Goal: Transaction & Acquisition: Purchase product/service

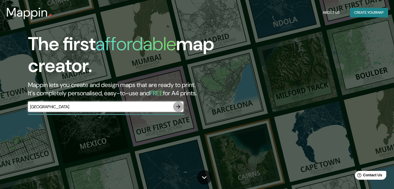
click at [179, 107] on icon "button" at bounding box center [178, 107] width 6 height 6
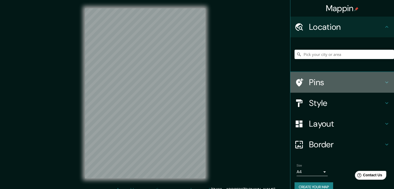
click at [296, 79] on icon at bounding box center [298, 82] width 9 height 9
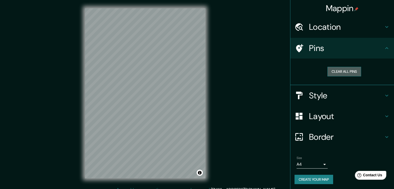
click at [341, 69] on button "Clear all pins" at bounding box center [344, 72] width 34 height 10
click at [346, 70] on button "Clear all pins" at bounding box center [344, 72] width 34 height 10
click at [340, 73] on button "Clear all pins" at bounding box center [344, 72] width 34 height 10
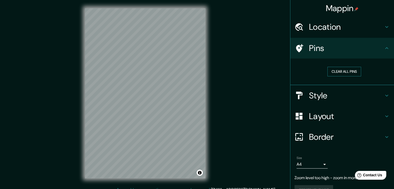
click at [340, 73] on button "Clear all pins" at bounding box center [344, 72] width 34 height 10
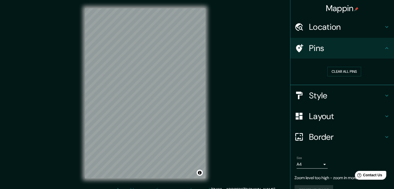
drag, startPoint x: 340, startPoint y: 73, endPoint x: 318, endPoint y: 147, distance: 77.6
click at [318, 147] on ul "Location Pins Clear all pins Style Layout Border Choose a border. Hint : you ca…" at bounding box center [342, 109] width 104 height 184
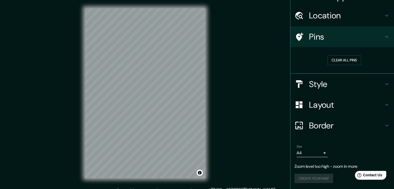
scroll to position [6, 0]
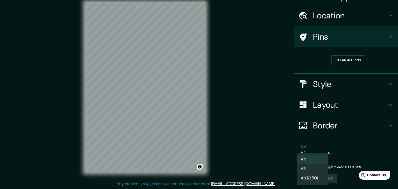
click at [309, 155] on body "Mappin Location Pins Clear all pins Style Layout Border Choose a border. Hint :…" at bounding box center [199, 88] width 398 height 189
click at [310, 169] on li "A3" at bounding box center [311, 168] width 31 height 9
type input "a4"
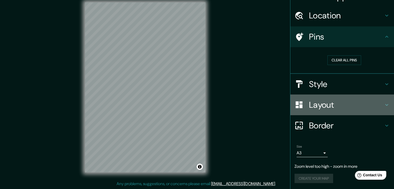
click at [313, 101] on h4 "Layout" at bounding box center [346, 105] width 75 height 10
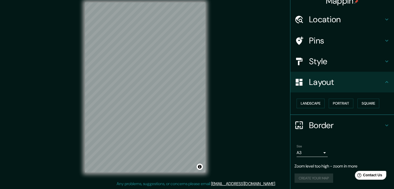
scroll to position [7, 0]
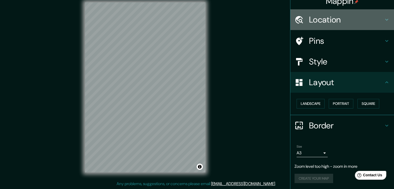
click at [331, 16] on h4 "Location" at bounding box center [346, 19] width 75 height 10
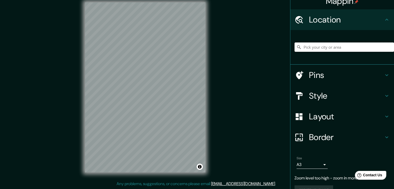
click at [335, 45] on input "Pick your city or area" at bounding box center [343, 46] width 99 height 9
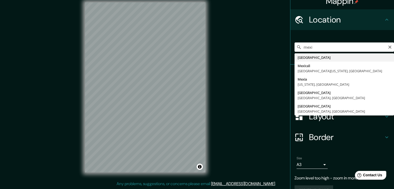
type input "[GEOGRAPHIC_DATA]"
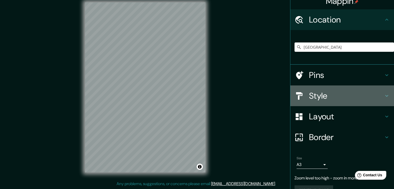
click at [313, 96] on h4 "Style" at bounding box center [346, 96] width 75 height 10
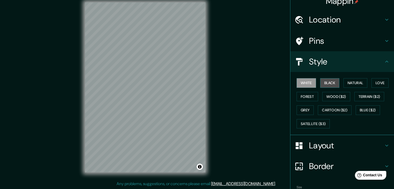
click at [327, 83] on button "Black" at bounding box center [329, 83] width 19 height 10
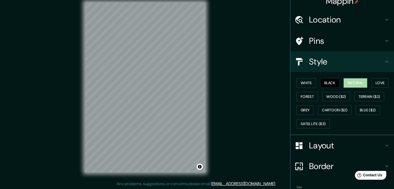
click at [344, 84] on button "Natural" at bounding box center [355, 83] width 24 height 10
click at [380, 80] on button "Love" at bounding box center [379, 83] width 17 height 10
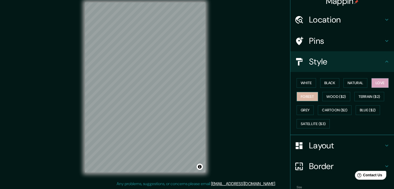
click at [308, 94] on button "Forest" at bounding box center [306, 97] width 21 height 10
click at [332, 96] on button "Wood ($2)" at bounding box center [336, 97] width 28 height 10
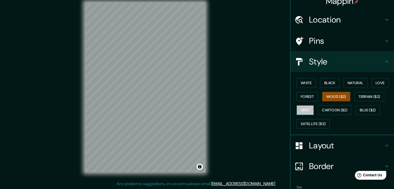
click at [303, 111] on button "Grey" at bounding box center [304, 110] width 17 height 10
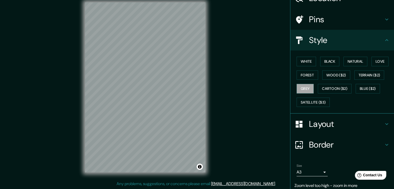
scroll to position [30, 0]
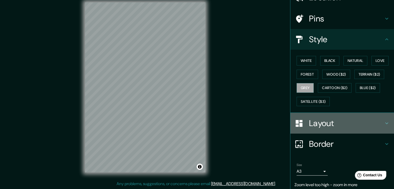
click at [317, 121] on h4 "Layout" at bounding box center [346, 123] width 75 height 10
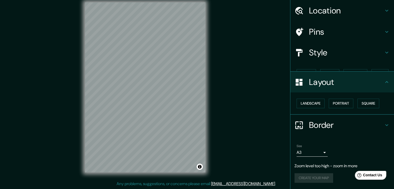
scroll to position [7, 0]
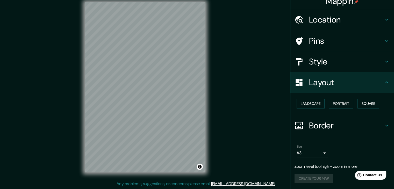
click at [317, 127] on h4 "Border" at bounding box center [346, 125] width 75 height 10
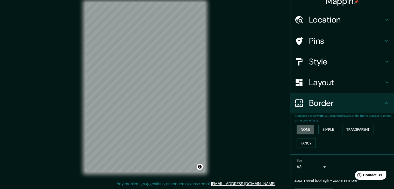
click at [308, 131] on button "None" at bounding box center [305, 130] width 18 height 10
click at [321, 131] on button "Simple" at bounding box center [328, 130] width 20 height 10
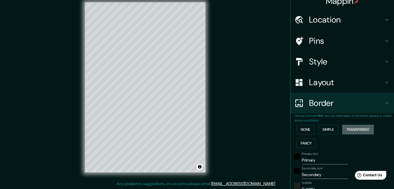
click at [347, 132] on button "Transparent" at bounding box center [358, 130] width 32 height 10
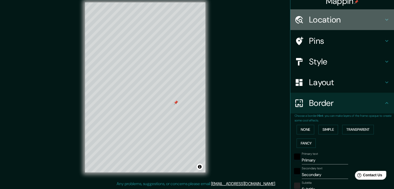
click at [333, 22] on h4 "Location" at bounding box center [346, 19] width 75 height 10
type input "223"
type input "37"
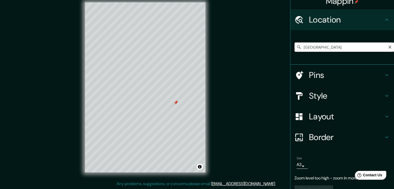
click at [336, 46] on input "[GEOGRAPHIC_DATA]" at bounding box center [343, 46] width 99 height 9
click at [235, 90] on div "Mappin Location [GEOGRAPHIC_DATA] [GEOGRAPHIC_DATA][PERSON_NAME], [GEOGRAPHIC_D…" at bounding box center [197, 91] width 394 height 195
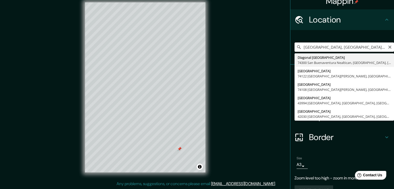
click at [381, 47] on input "[GEOGRAPHIC_DATA], [GEOGRAPHIC_DATA], [GEOGRAPHIC_DATA]" at bounding box center [343, 46] width 99 height 9
click at [381, 47] on input "ealtican, [GEOGRAPHIC_DATA], [GEOGRAPHIC_DATA]" at bounding box center [343, 46] width 99 height 9
type input "e"
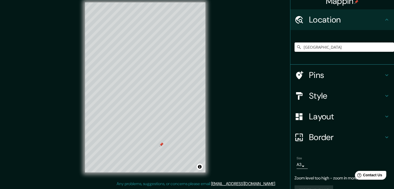
type input "[GEOGRAPHIC_DATA]"
click at [381, 47] on input "[GEOGRAPHIC_DATA]" at bounding box center [343, 46] width 99 height 9
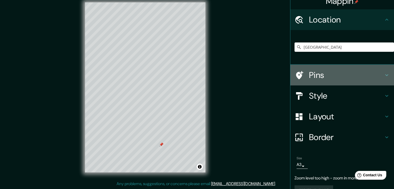
click at [317, 79] on h4 "Pins" at bounding box center [346, 75] width 75 height 10
type input "223"
type input "37"
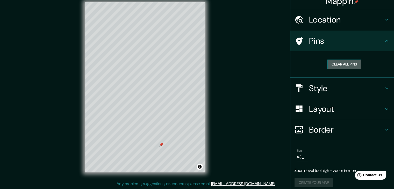
click at [351, 66] on button "Clear all pins" at bounding box center [344, 65] width 34 height 10
click at [221, 115] on div "Mappin Location [GEOGRAPHIC_DATA] [GEOGRAPHIC_DATA] [GEOGRAPHIC_DATA] [GEOGRAPH…" at bounding box center [197, 91] width 394 height 195
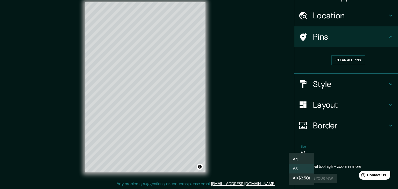
click at [298, 155] on body "Mappin Location [GEOGRAPHIC_DATA] [GEOGRAPHIC_DATA] [GEOGRAPHIC_DATA] [GEOGRAPH…" at bounding box center [199, 88] width 398 height 189
click at [299, 162] on li "A4" at bounding box center [300, 159] width 25 height 9
type input "single"
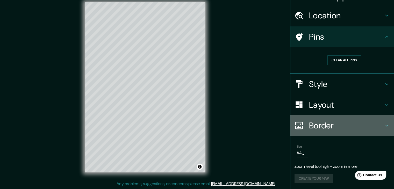
click at [326, 126] on h4 "Border" at bounding box center [346, 125] width 75 height 10
type input "223"
type input "37"
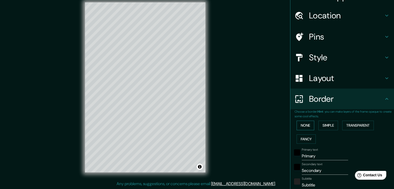
click at [301, 123] on button "None" at bounding box center [305, 126] width 18 height 10
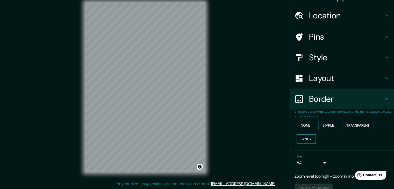
click at [300, 138] on button "Fancy" at bounding box center [305, 139] width 19 height 10
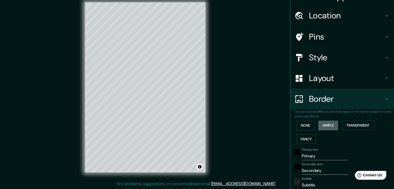
click at [324, 127] on button "Simple" at bounding box center [328, 126] width 20 height 10
click at [350, 127] on button "Transparent" at bounding box center [358, 126] width 32 height 10
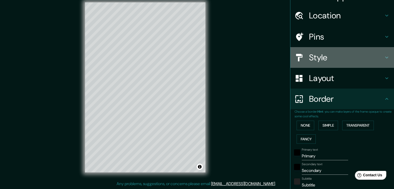
click at [320, 54] on h4 "Style" at bounding box center [346, 57] width 75 height 10
type input "223"
type input "37"
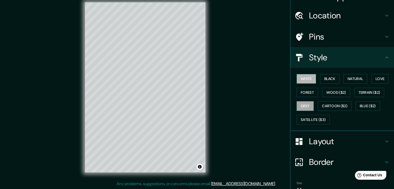
click at [304, 78] on button "White" at bounding box center [305, 79] width 19 height 10
click at [329, 81] on button "Black" at bounding box center [329, 79] width 19 height 10
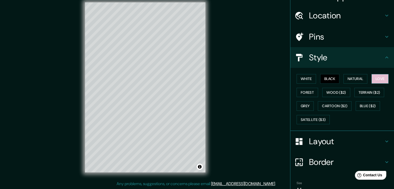
click at [373, 79] on button "Love" at bounding box center [379, 79] width 17 height 10
click at [299, 106] on button "Grey" at bounding box center [304, 106] width 17 height 10
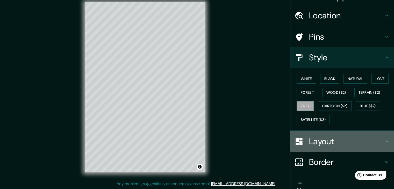
click at [339, 138] on h4 "Layout" at bounding box center [346, 141] width 75 height 10
type input "223"
type input "37"
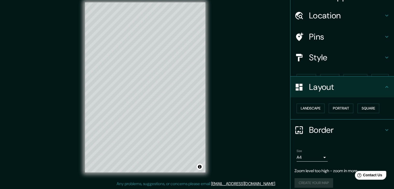
scroll to position [7, 0]
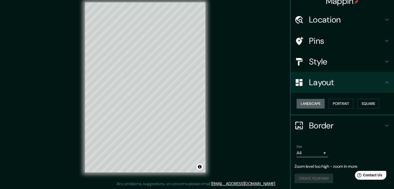
click at [317, 105] on button "Landscape" at bounding box center [310, 104] width 28 height 10
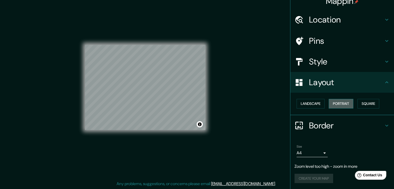
click at [347, 104] on button "Portrait" at bounding box center [340, 104] width 25 height 10
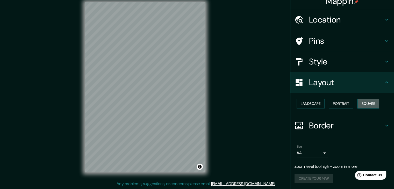
click at [370, 106] on button "Square" at bounding box center [368, 104] width 22 height 10
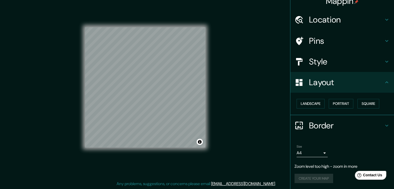
click at [250, 111] on div "Mappin Location [GEOGRAPHIC_DATA] [GEOGRAPHIC_DATA] [GEOGRAPHIC_DATA] [GEOGRAPH…" at bounding box center [197, 91] width 394 height 195
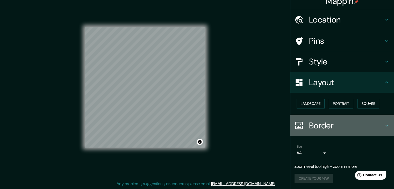
click at [328, 131] on div "Border" at bounding box center [342, 125] width 104 height 21
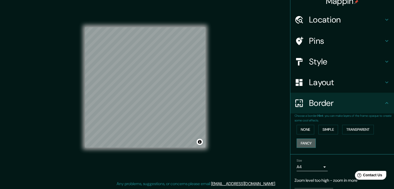
click at [305, 144] on button "Fancy" at bounding box center [305, 143] width 19 height 10
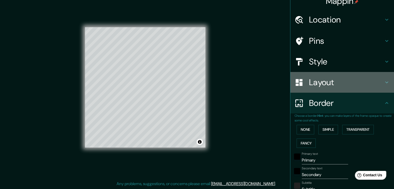
click at [325, 80] on h4 "Layout" at bounding box center [346, 82] width 75 height 10
type input "37"
type input "19"
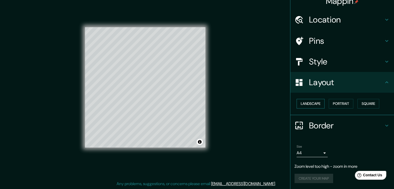
click at [313, 106] on button "Landscape" at bounding box center [310, 104] width 28 height 10
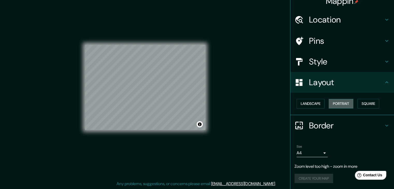
click at [334, 107] on button "Portrait" at bounding box center [340, 104] width 25 height 10
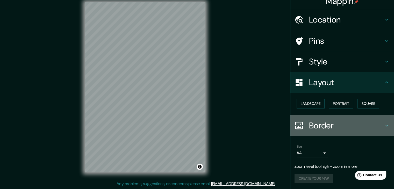
click at [345, 118] on div "Border" at bounding box center [342, 125] width 104 height 21
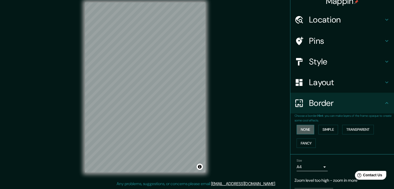
click at [301, 132] on button "None" at bounding box center [305, 130] width 18 height 10
click at [320, 131] on button "Simple" at bounding box center [328, 130] width 20 height 10
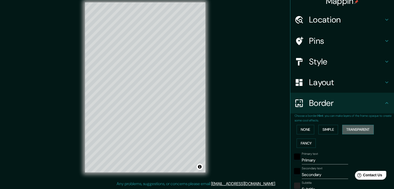
click at [346, 128] on button "Transparent" at bounding box center [358, 130] width 32 height 10
click at [290, 136] on div "Choose a border. Hint : you can make layers of the frame opaque to create some …" at bounding box center [342, 181] width 104 height 136
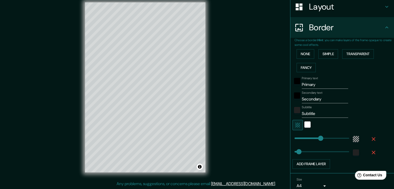
scroll to position [96, 0]
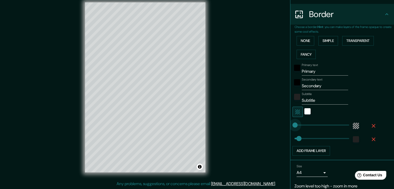
type input "0"
drag, startPoint x: 315, startPoint y: 123, endPoint x: 276, endPoint y: 126, distance: 39.7
type input "37"
type input "47"
drag, startPoint x: 290, startPoint y: 125, endPoint x: 296, endPoint y: 125, distance: 5.7
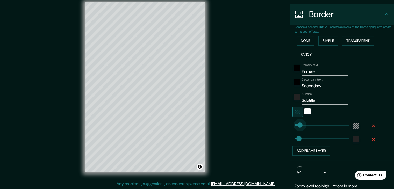
type input "37"
type input "96"
drag, startPoint x: 296, startPoint y: 125, endPoint x: 302, endPoint y: 125, distance: 5.7
type input "246"
drag, startPoint x: 297, startPoint y: 138, endPoint x: 319, endPoint y: 136, distance: 22.6
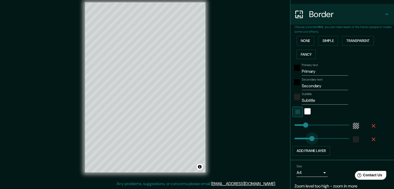
type input "124"
drag, startPoint x: 319, startPoint y: 136, endPoint x: 305, endPoint y: 138, distance: 14.4
type input "49"
drag, startPoint x: 305, startPoint y: 138, endPoint x: 296, endPoint y: 140, distance: 9.1
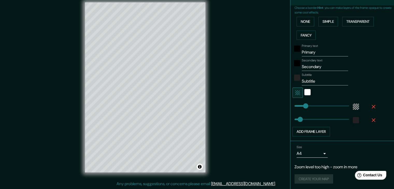
click at [319, 168] on p "Zoom level too high - zoom in more" at bounding box center [341, 167] width 95 height 6
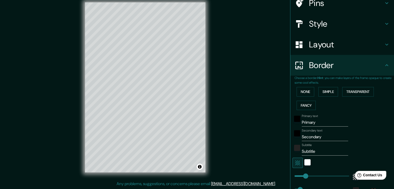
scroll to position [45, 0]
click at [321, 123] on input "Primary" at bounding box center [325, 123] width 46 height 8
click at [314, 122] on input "Primary" at bounding box center [325, 123] width 46 height 8
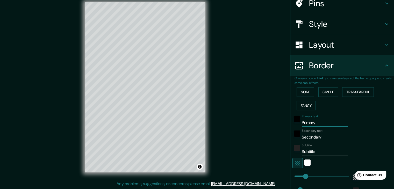
click at [314, 122] on input "Primary" at bounding box center [325, 123] width 46 height 8
type input "[GEOGRAPHIC_DATA]"
click at [331, 135] on input "Secondary" at bounding box center [325, 137] width 46 height 8
type input "S"
type input "MACRO"
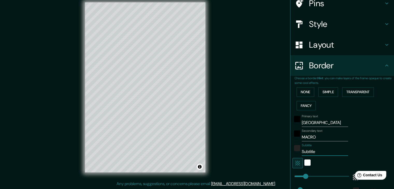
click at [324, 153] on input "Subtitle" at bounding box center [325, 152] width 46 height 8
type input "S"
click at [262, 151] on div "Mappin Location [GEOGRAPHIC_DATA] [GEOGRAPHIC_DATA] [GEOGRAPHIC_DATA] [GEOGRAPH…" at bounding box center [197, 91] width 394 height 195
click at [304, 161] on div "white" at bounding box center [307, 162] width 6 height 6
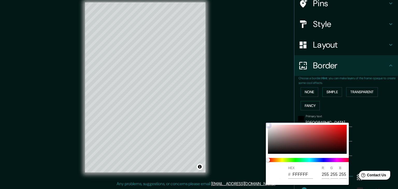
click at [268, 128] on div "HEX # FFFFFF R 255 G 255 B 255" at bounding box center [307, 154] width 83 height 62
type input "E2DFDF"
type input "226"
type input "223"
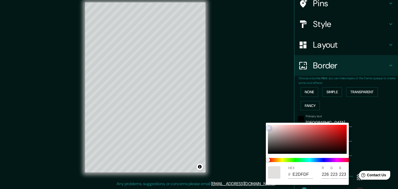
type input "CFC2C2"
type input "207"
type input "194"
type input "C8B8B8"
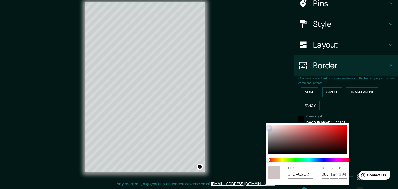
type input "200"
type input "184"
type input "C6B6B6"
type input "198"
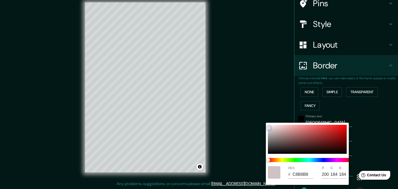
type input "182"
type input "C6B5B5"
type input "181"
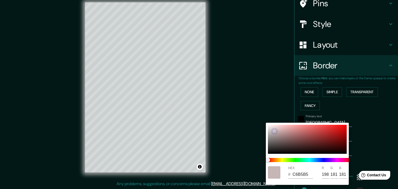
type input "C4B3B3"
type input "196"
type input "179"
type input "C4B2B2"
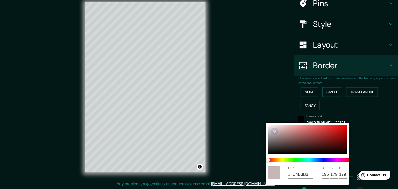
type input "178"
type input "BFAEAE"
type input "191"
type input "174"
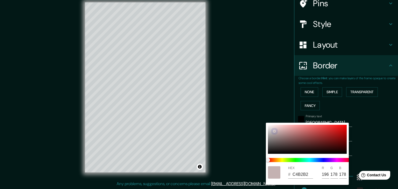
type input "174"
type input "BFADAD"
type input "173"
type input "BDABAB"
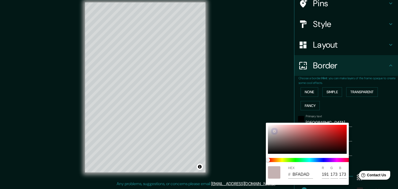
type input "189"
type input "171"
type input "BDAAAA"
type input "170"
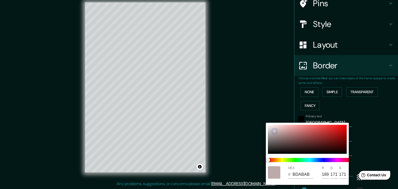
type input "170"
type input "BBA8A8"
type input "187"
type input "168"
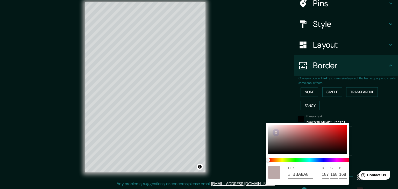
type input "B8A6A6"
type input "184"
type input "166"
type input "B4A2A2"
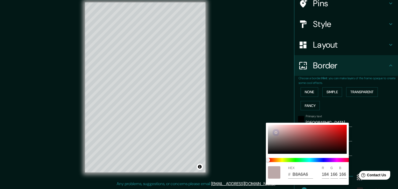
type input "180"
type input "162"
type input "AF9E9E"
type input "175"
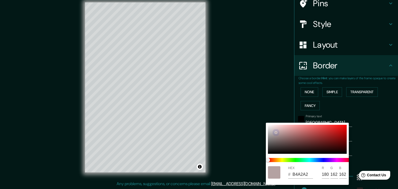
type input "158"
type input "AD9C9C"
type input "173"
type input "156"
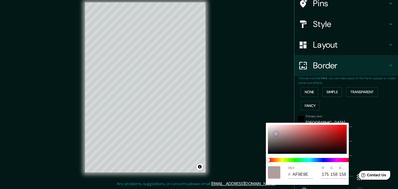
type input "156"
type input "A69595"
type input "166"
type input "149"
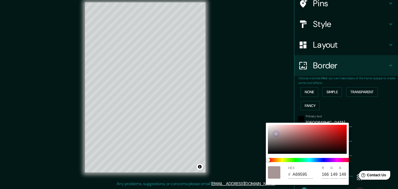
type input "A49393"
type input "164"
type input "147"
type input "9F8F8F"
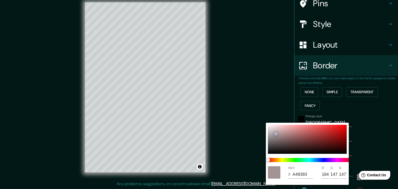
type input "159"
type input "143"
type input "9D8D8D"
type input "157"
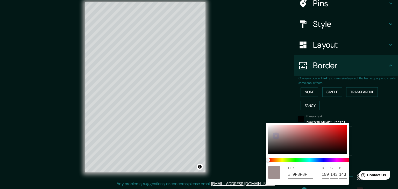
type input "141"
type input "988989"
type input "152"
type input "137"
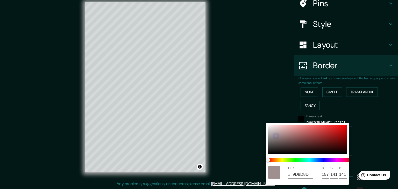
type input "137"
type input "938585"
type input "147"
type input "133"
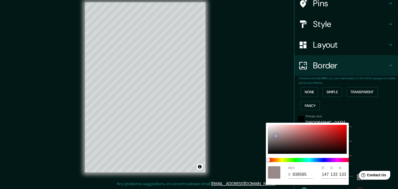
type input "918383"
type input "145"
type input "131"
type input "8F8181"
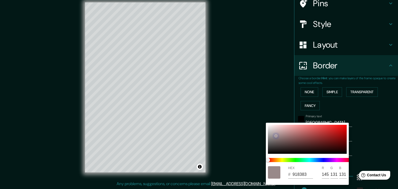
type input "143"
type input "129"
type input "8D7F7F"
type input "141"
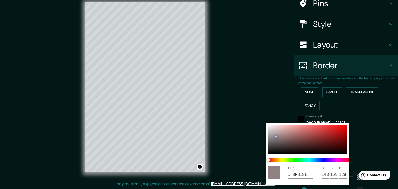
type input "127"
type input "8A7D7D"
type input "138"
type input "125"
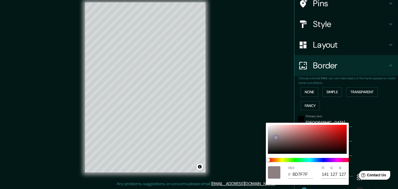
type input "125"
type input "8A7E7E"
type input "126"
type input "867979"
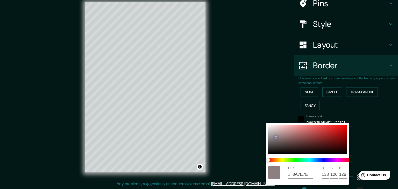
type input "134"
type input "121"
type input "766B6B"
type input "118"
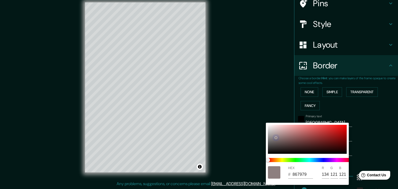
type input "107"
type input "736969"
type input "115"
type input "105"
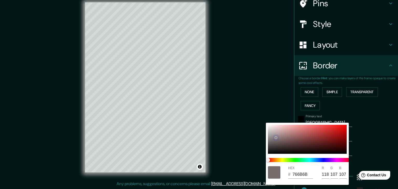
type input "105"
type input "716767"
type input "113"
type input "103"
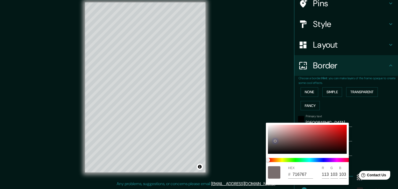
type input "6F6565"
type input "111"
type input "101"
type input "6C6363"
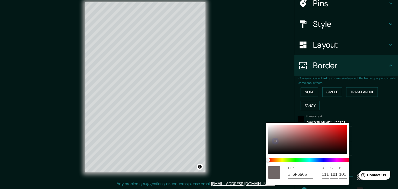
type input "108"
type input "99"
type input "6A6161"
type input "106"
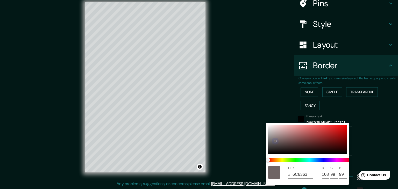
type input "97"
type input "685F5F"
type input "104"
type input "95"
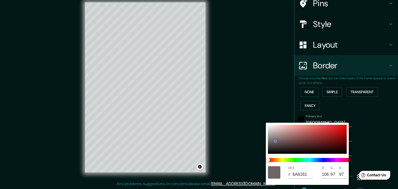
type input "95"
type input "665D5D"
type input "102"
type input "93"
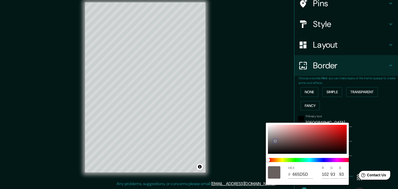
type input "635B5B"
type input "99"
type input "91"
type input "615959"
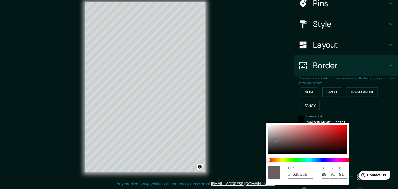
type input "97"
type input "89"
type input "5F5757"
type input "95"
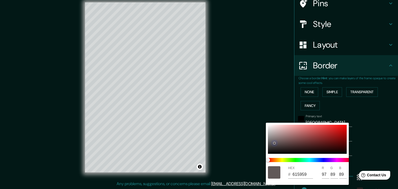
type input "87"
type input "5C5454"
type input "92"
type input "84"
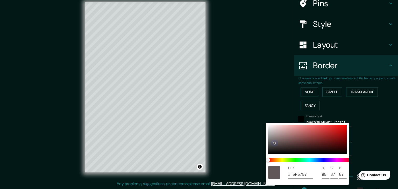
type input "84"
type input "5A5252"
type input "90"
type input "82"
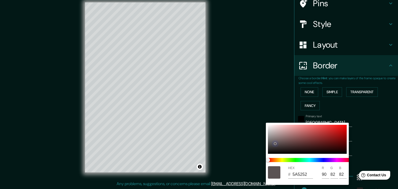
type input "5C5454"
type input "92"
type input "84"
type input "5C5353"
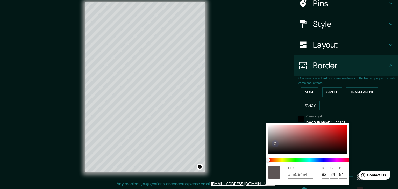
type input "83"
type input "635959"
type input "99"
type input "89"
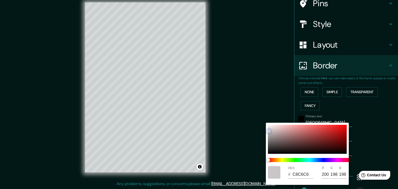
drag, startPoint x: 268, startPoint y: 128, endPoint x: 269, endPoint y: 131, distance: 2.9
click at [269, 131] on div at bounding box center [269, 131] width 2 height 2
click at [220, 72] on div at bounding box center [199, 94] width 398 height 189
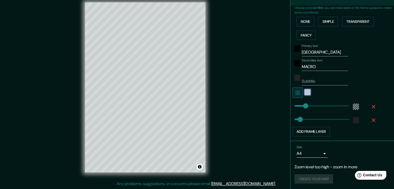
scroll to position [0, 0]
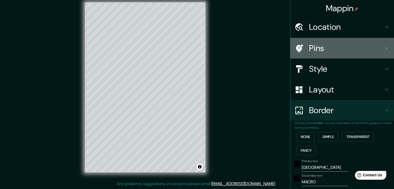
click at [309, 50] on h4 "Pins" at bounding box center [346, 48] width 75 height 10
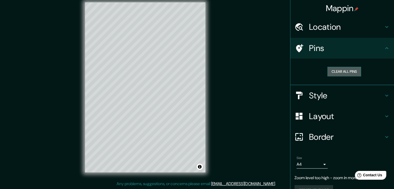
click at [332, 74] on button "Clear all pins" at bounding box center [344, 72] width 34 height 10
click at [269, 121] on div "Mappin Location [GEOGRAPHIC_DATA] [GEOGRAPHIC_DATA] [GEOGRAPHIC_DATA] [GEOGRAPH…" at bounding box center [197, 91] width 394 height 195
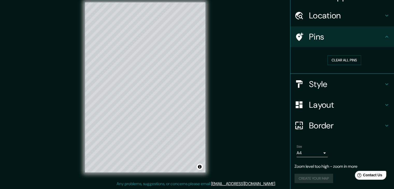
scroll to position [6, 0]
click at [261, 146] on div "Mappin Location [GEOGRAPHIC_DATA] [GEOGRAPHIC_DATA] [GEOGRAPHIC_DATA] [GEOGRAPH…" at bounding box center [197, 91] width 394 height 195
click at [260, 94] on div "Mappin Location [GEOGRAPHIC_DATA] [GEOGRAPHIC_DATA] [GEOGRAPHIC_DATA] [GEOGRAPH…" at bounding box center [197, 91] width 394 height 195
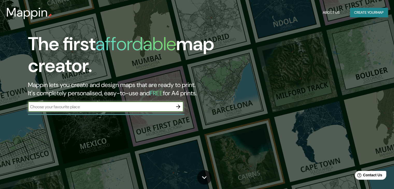
click at [164, 105] on input "text" at bounding box center [100, 107] width 145 height 6
type input "[GEOGRAPHIC_DATA]"
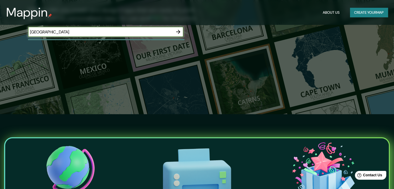
scroll to position [75, 0]
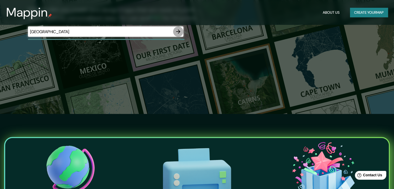
click at [179, 34] on icon "button" at bounding box center [178, 31] width 6 height 6
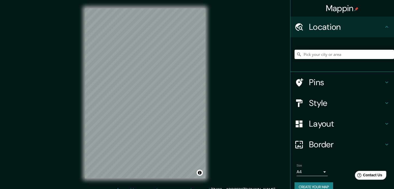
click at [349, 55] on input "Pick your city or area" at bounding box center [343, 54] width 99 height 9
paste input "Av. Dr. Ignaci o Morones Prieto 4500, Jesús M."
click at [249, 119] on div "Mappin Location Av. Dr. Ignaci o Morones Prieto 4500, Jesús M. Pins Style Layou…" at bounding box center [197, 97] width 394 height 195
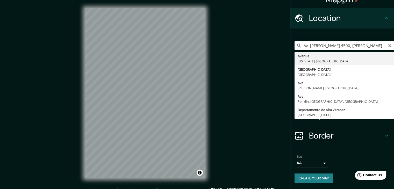
drag, startPoint x: 307, startPoint y: 47, endPoint x: 275, endPoint y: 61, distance: 35.5
click at [275, 61] on div "Mappin Location Av. Dr. Ignaci o Morones Prieto 4500, Jesús M. Avenue Maryland,…" at bounding box center [197, 97] width 394 height 195
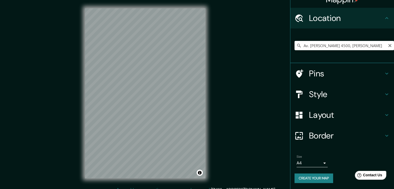
click at [275, 61] on div "Mappin Location Av. Dr. Ignaci o Morones Prieto 4500, Jesús M. Avenue Maryland,…" at bounding box center [197, 97] width 394 height 195
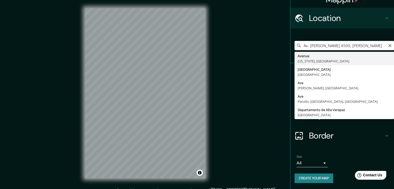
click at [299, 48] on input "Av. Dr. Ignaci o Morones Prieto 4500, Jesús M." at bounding box center [343, 45] width 99 height 9
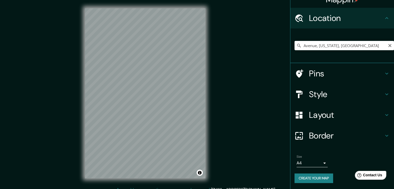
click at [257, 112] on div "Mappin Location Avenue, Maryland, Estados Unidos Avenue Maryland, Estados Unido…" at bounding box center [197, 97] width 394 height 195
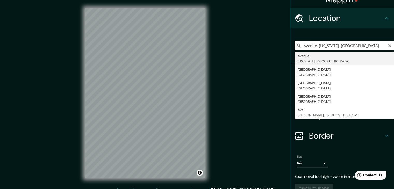
click at [366, 46] on input "Avenue, Maryland, Estados Unidos" at bounding box center [343, 45] width 99 height 9
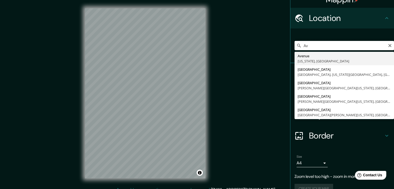
type input "A"
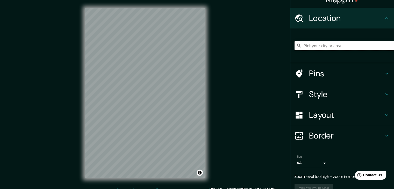
paste input "Av. Dr. Ignaci o Morones Prieto 4500, Jesús M."
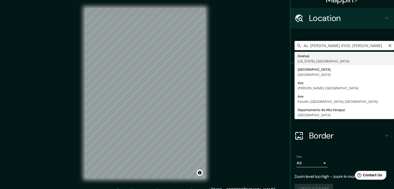
drag, startPoint x: 344, startPoint y: 46, endPoint x: 319, endPoint y: 50, distance: 25.8
click at [319, 50] on div "Av. Dr. Ignaci o Morones Prieto 4500, Jesús M. Avenue Maryland, Estados Unidos …" at bounding box center [343, 46] width 99 height 26
type input "Av. Dr. Ignaci o Morones Prieto 4500, Jesús M."
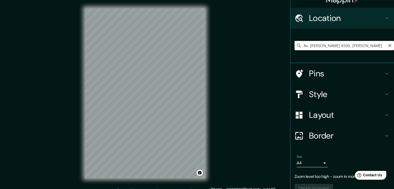
click at [319, 50] on div "Av. Dr. Ignaci o Morones Prieto 4500, Jesús M. Avenue Maryland, Estados Unidos …" at bounding box center [343, 46] width 99 height 26
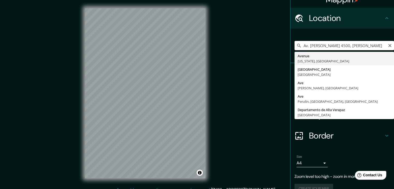
click at [311, 47] on input "Av. Dr. Ignaci o Morones Prieto 4500, Jesús M." at bounding box center [343, 45] width 99 height 9
drag, startPoint x: 300, startPoint y: 44, endPoint x: 397, endPoint y: 52, distance: 97.4
click at [393, 52] on html "Mappin Location Av. Dr. Ignaci o Morones Prieto 4500, Jesús M. Avenue Maryland,…" at bounding box center [197, 94] width 394 height 189
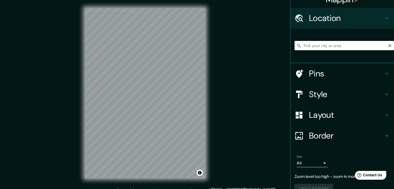
scroll to position [0, 0]
paste input "Av. Dr. Ignaci o Morones Prieto 4500, Jesús M."
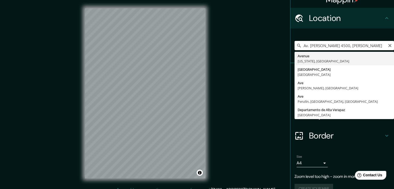
drag, startPoint x: 353, startPoint y: 43, endPoint x: 381, endPoint y: 45, distance: 27.7
click at [381, 45] on input "Av. Dr. Ignaci o Morones Prieto 4500, Jesús M." at bounding box center [343, 45] width 99 height 9
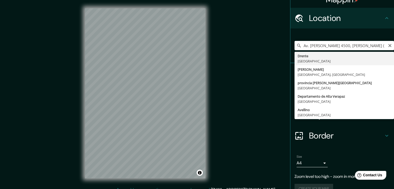
scroll to position [0, 0]
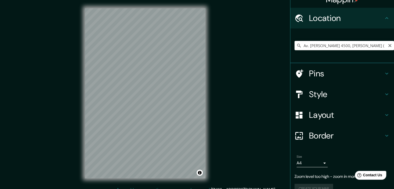
click at [378, 39] on div "Av. Dr. Ignaci o Morones Prieto 4500, Jesús M. Garza ( Drente Países Bajos Garz…" at bounding box center [343, 46] width 99 height 26
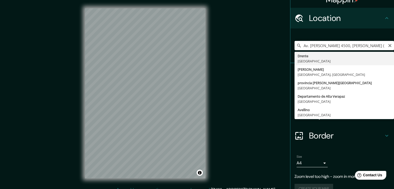
scroll to position [0, 16]
drag, startPoint x: 370, startPoint y: 46, endPoint x: 389, endPoint y: 51, distance: 20.1
click at [389, 51] on div "Av. Dr. Ignaci o Morones Prieto 4500, Jesús M. Garza ( Drente Países Bajos Garz…" at bounding box center [343, 46] width 99 height 26
click at [383, 48] on input "Av. Dr. Ignaci o Morones Prieto 4500, Jesús M. Garza (" at bounding box center [343, 45] width 99 height 9
click at [382, 47] on input "Av. Dr. Ignaci o Morones Prieto 4500, Jesús M. Garza (" at bounding box center [343, 45] width 99 height 9
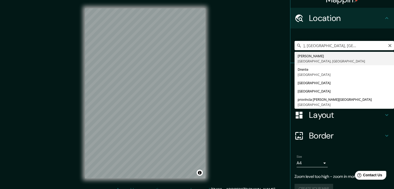
scroll to position [0, 0]
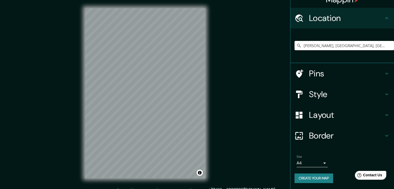
click at [382, 47] on input "Garza García, Nuevo León, México" at bounding box center [343, 45] width 99 height 9
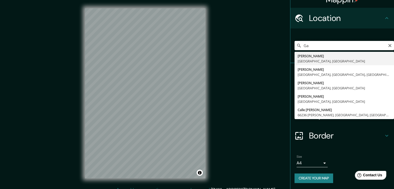
type input "G"
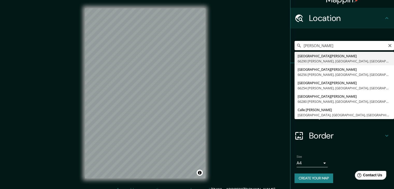
click at [333, 45] on input "robert" at bounding box center [343, 45] width 99 height 9
type input "r"
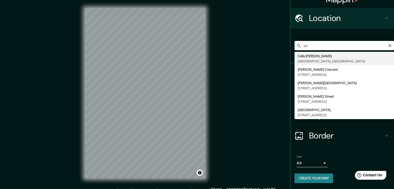
type input "c"
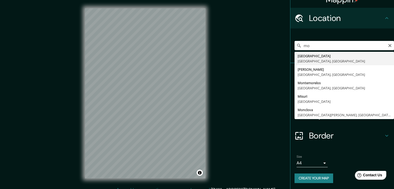
type input "m"
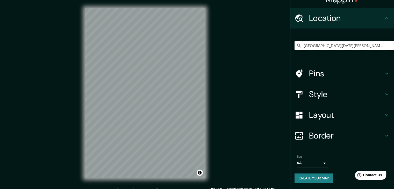
scroll to position [6, 0]
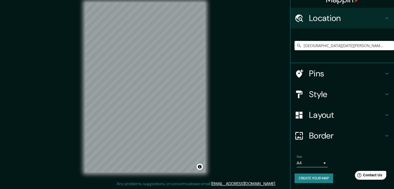
type input "Calle Universidad De Monterrey, 66420 San Nicolás de los Garza, Nuevo León, Méx…"
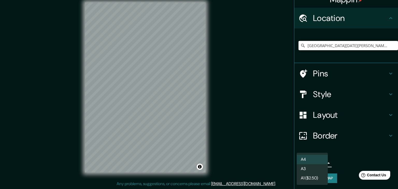
click at [320, 164] on body "Mappin Location Calle Universidad De Monterrey, 66420 San Nicolás de los Garza,…" at bounding box center [199, 88] width 398 height 189
click at [344, 147] on div at bounding box center [199, 94] width 398 height 189
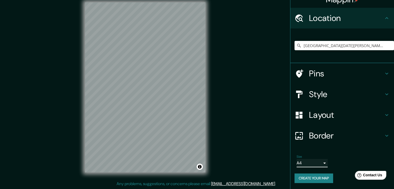
scroll to position [6, 0]
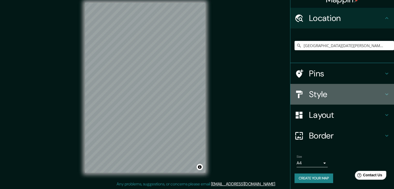
click at [323, 92] on h4 "Style" at bounding box center [346, 94] width 75 height 10
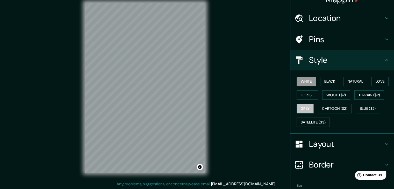
click at [307, 107] on button "Grey" at bounding box center [304, 109] width 17 height 10
click at [253, 121] on div "Mappin Location Calle Universidad De Monterrey, 66420 San Nicolás de los Garza,…" at bounding box center [197, 91] width 394 height 195
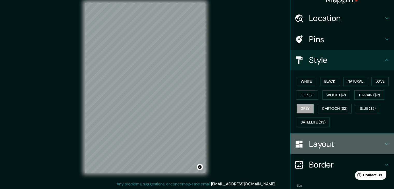
click at [305, 149] on div "Layout" at bounding box center [342, 144] width 104 height 21
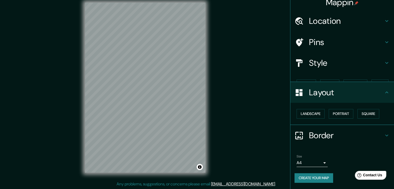
scroll to position [0, 0]
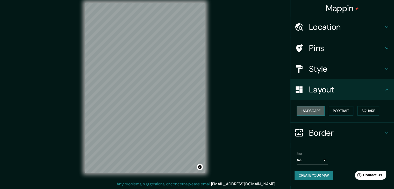
click at [314, 110] on button "Landscape" at bounding box center [310, 111] width 28 height 10
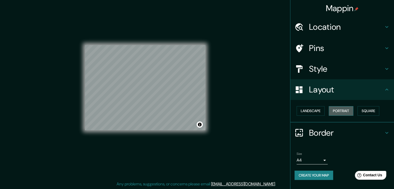
click at [339, 113] on button "Portrait" at bounding box center [340, 111] width 25 height 10
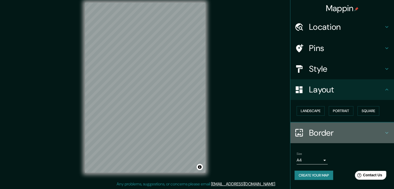
click at [318, 129] on h4 "Border" at bounding box center [346, 133] width 75 height 10
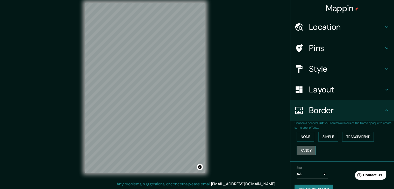
click at [303, 149] on button "Fancy" at bounding box center [305, 151] width 19 height 10
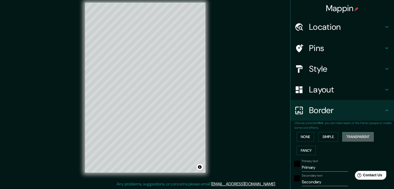
click at [349, 136] on button "Transparent" at bounding box center [358, 137] width 32 height 10
click at [318, 170] on input "Primary" at bounding box center [325, 167] width 46 height 8
type input "Primar"
type input "223"
type input "37"
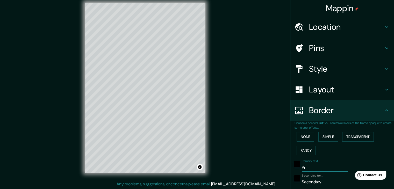
type input "P"
type input "223"
type input "37"
type input "D"
type input "223"
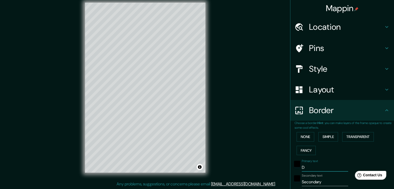
type input "37"
type input "DE"
type input "223"
type input "37"
type input "D"
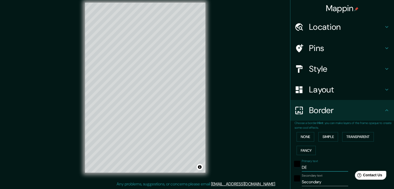
type input "223"
type input "37"
type input "223"
type input "37"
type input "C"
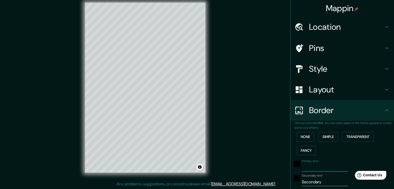
type input "223"
type input "37"
type input "CI"
type input "223"
type input "37"
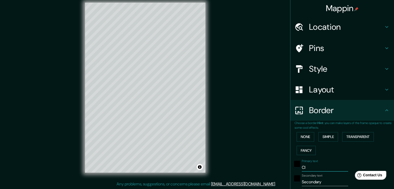
type input "CIU"
type input "223"
type input "37"
type input "CIUD"
type input "223"
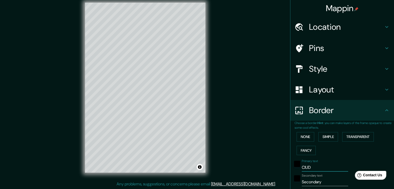
type input "37"
type input "CIUDa"
type input "223"
type input "37"
type input "CIUDaf"
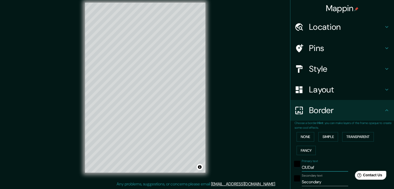
type input "223"
type input "37"
type input "CIUDa"
type input "223"
type input "37"
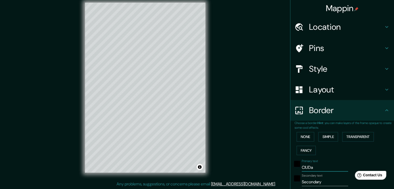
type input "CIUDad"
type input "223"
type input "37"
type input "CIUDad"
type input "223"
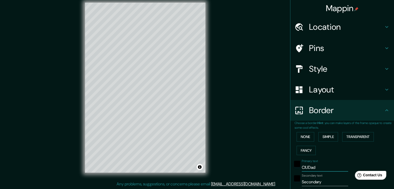
type input "37"
type input "CIUDad d"
type input "223"
type input "37"
type input "CIUDad de"
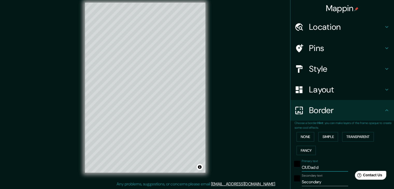
type input "223"
type input "37"
type input "CIUDad de"
type input "223"
type input "37"
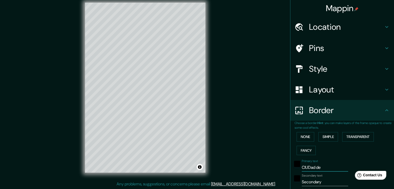
type input "CIUDad de s"
type input "223"
type input "37"
type input "CIUDad de sa"
type input "223"
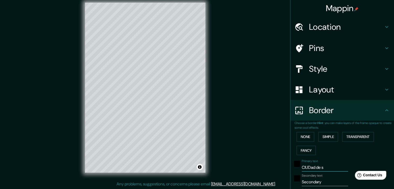
type input "37"
type input "CIUDad de san"
type input "223"
type input "37"
type input "CIUDad de sa"
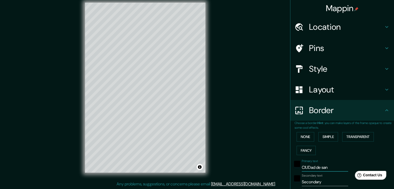
type input "223"
type input "37"
type input "CIUDad d"
type input "223"
type input "37"
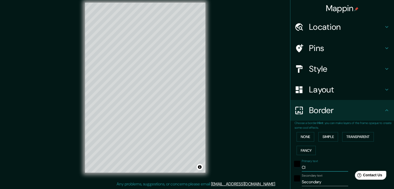
type input "C"
type input "223"
type input "37"
type input "c"
type input "223"
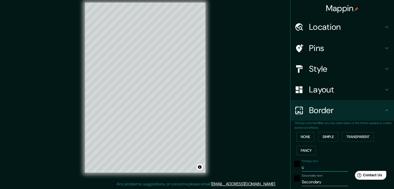
type input "37"
type input "ci"
type input "223"
type input "37"
type input "ciu"
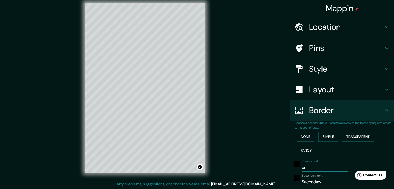
type input "223"
type input "37"
type input "ciud"
type input "223"
type input "37"
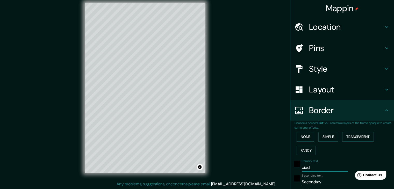
type input "ciuda"
type input "223"
type input "37"
type input "ciudad"
type input "223"
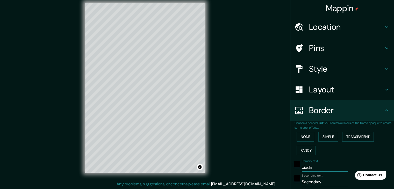
type input "37"
type input "ciudad"
click at [323, 183] on input "Secondary" at bounding box center [325, 182] width 46 height 8
type input "Secondar"
type input "223"
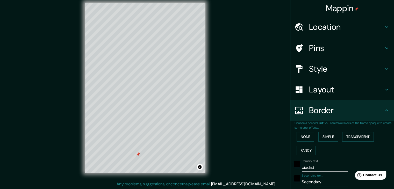
type input "37"
type input "S"
type input "223"
type input "37"
type input "s"
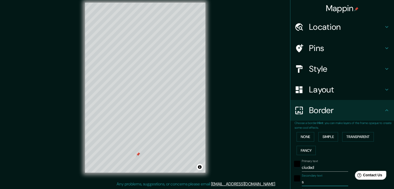
type input "223"
type input "37"
type input "sa"
type input "223"
type input "37"
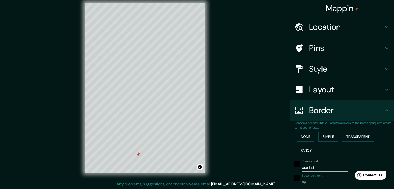
type input "sab"
type input "223"
type input "37"
type input "sa"
type input "223"
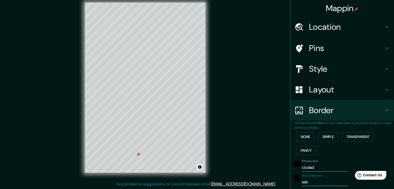
type input "37"
type input "san"
type input "223"
type input "37"
type input "sant"
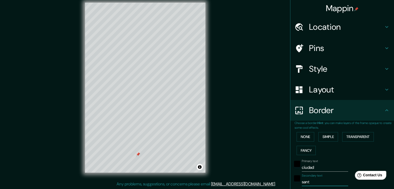
type input "223"
type input "37"
type input "santa"
type input "223"
type input "37"
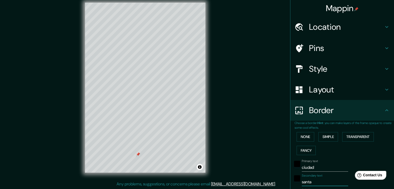
type input "santa"
type input "223"
type input "37"
type input "santa"
type input "223"
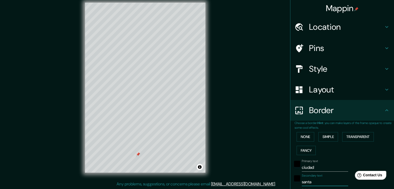
type input "37"
type input "santa c"
type input "223"
type input "37"
type input "santa ca"
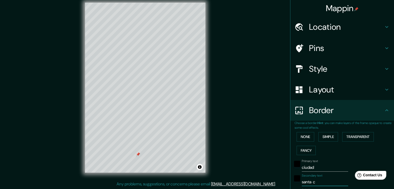
type input "223"
type input "37"
type input "santa cat"
type input "223"
type input "37"
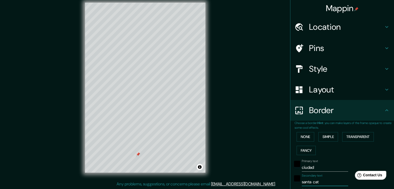
type input "santa cata"
type input "223"
type input "37"
type input "santa catar"
type input "223"
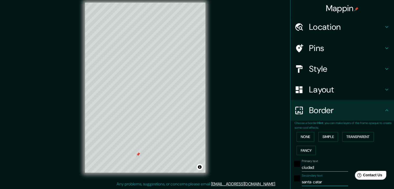
type input "37"
type input "santa catari"
type input "223"
type input "37"
type input "santa catarin"
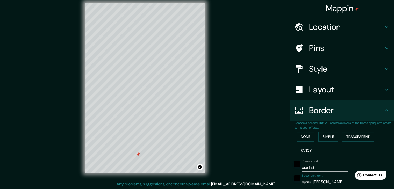
type input "223"
type input "37"
type input "santa catarina"
type input "223"
type input "37"
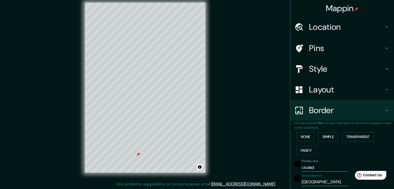
type input "santa catarina"
click at [244, 128] on div "Mappin Location Calle Universidad De Monterrey, 66420 San Nicolás de los Garza,…" at bounding box center [197, 91] width 394 height 195
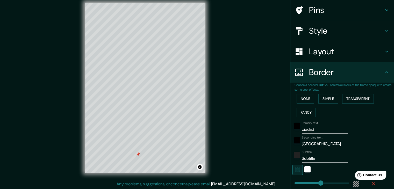
scroll to position [38, 0]
click at [315, 159] on input "Subtitle" at bounding box center [325, 158] width 46 height 8
type input "Subtitl"
type input "223"
type input "37"
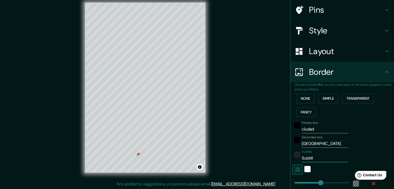
type input "Subtit"
type input "223"
type input "37"
type input "Subti"
type input "223"
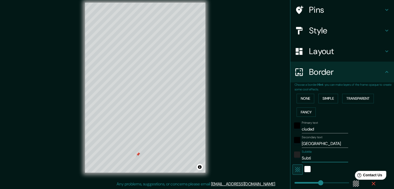
type input "37"
type input "Subt"
type input "223"
type input "37"
type input "Sub"
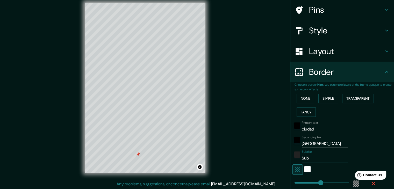
type input "223"
type input "37"
type input "Su"
type input "223"
type input "37"
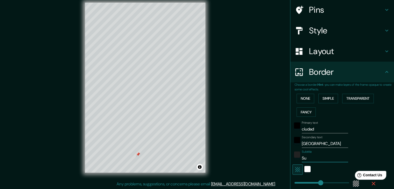
type input "S"
type input "223"
type input "37"
type input "223"
type input "37"
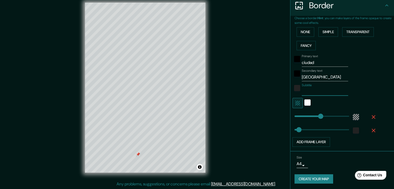
scroll to position [6, 0]
type input "223"
type input "0"
drag, startPoint x: 315, startPoint y: 112, endPoint x: 268, endPoint y: 118, distance: 48.0
type input "37"
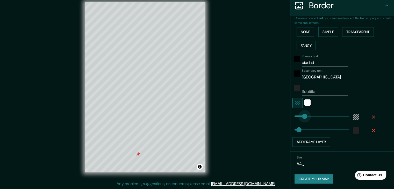
type input "89"
drag, startPoint x: 290, startPoint y: 113, endPoint x: 301, endPoint y: 113, distance: 10.9
type input "37"
type input "133"
drag, startPoint x: 301, startPoint y: 113, endPoint x: 306, endPoint y: 115, distance: 5.2
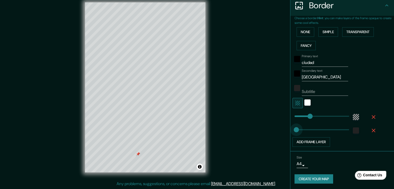
type input "19"
click at [247, 115] on div "Mappin Location Calle Universidad De Monterrey, 66420 San Nicolás de los Garza,…" at bounding box center [197, 91] width 394 height 195
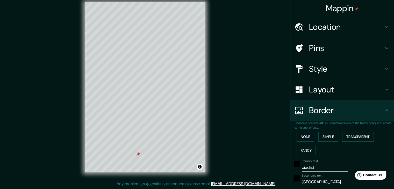
scroll to position [0, 0]
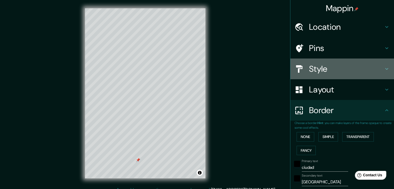
click at [318, 68] on h4 "Style" at bounding box center [346, 69] width 75 height 10
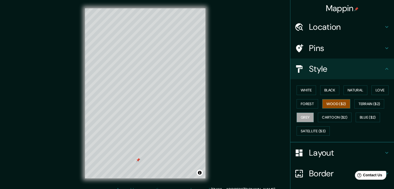
click at [343, 103] on button "Wood ($2)" at bounding box center [336, 104] width 28 height 10
click at [304, 114] on button "Grey" at bounding box center [304, 118] width 17 height 10
click at [302, 88] on button "White" at bounding box center [305, 90] width 19 height 10
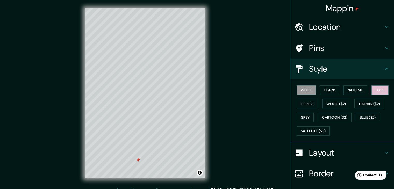
click at [379, 91] on button "Love" at bounding box center [379, 90] width 17 height 10
click at [330, 89] on button "Black" at bounding box center [329, 90] width 19 height 10
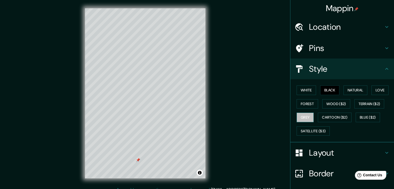
click at [305, 116] on button "Grey" at bounding box center [304, 118] width 17 height 10
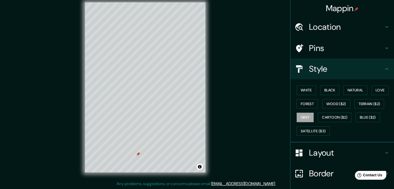
click at [257, 153] on div "Mappin Location Calle Universidad De Monterrey, 66420 San Nicolás de los Garza,…" at bounding box center [197, 91] width 394 height 195
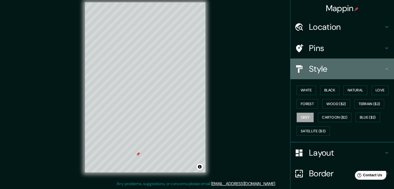
click at [366, 73] on h4 "Style" at bounding box center [346, 69] width 75 height 10
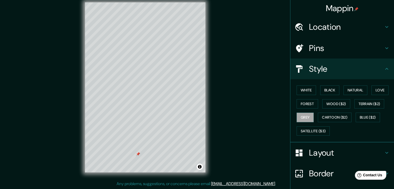
scroll to position [37, 0]
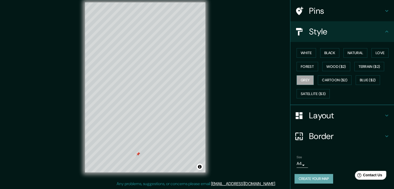
click at [307, 181] on button "Create your map" at bounding box center [313, 179] width 39 height 10
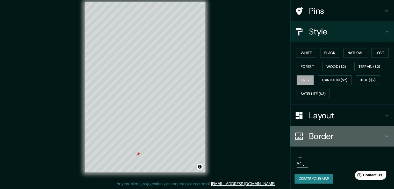
click at [370, 128] on div "Border" at bounding box center [342, 136] width 104 height 21
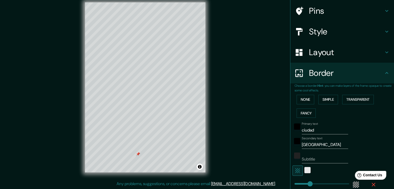
scroll to position [105, 0]
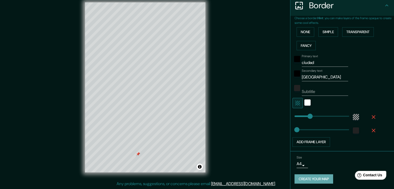
click at [308, 178] on button "Create your map" at bounding box center [313, 179] width 39 height 10
click at [308, 178] on div "Create your map" at bounding box center [341, 179] width 95 height 10
click at [313, 181] on button "Create your map" at bounding box center [313, 179] width 39 height 10
click at [313, 181] on div "Create your map" at bounding box center [341, 179] width 95 height 10
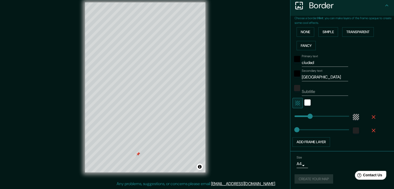
click at [313, 181] on div "Create your map" at bounding box center [341, 179] width 95 height 10
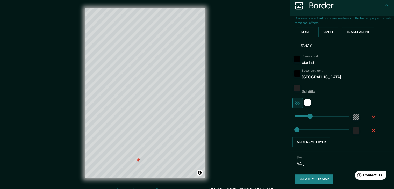
scroll to position [6, 0]
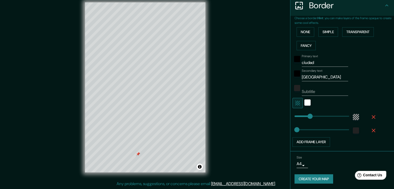
click at [245, 184] on link "[EMAIL_ADDRESS][DOMAIN_NAME]" at bounding box center [243, 183] width 64 height 5
click at [272, 47] on div "Mappin Location Calle Universidad De Monterrey, 66420 San Nicolás de los Garza,…" at bounding box center [197, 91] width 394 height 195
click at [105, 89] on div "Mappin Location Calle Universidad De Monterrey, 66420 San Nicolás de los Garza,…" at bounding box center [197, 91] width 394 height 195
type input "S"
click at [234, 115] on div "Mappin Location Calle Universidad De Monterrey, 66420 San Nicolás de los Garza,…" at bounding box center [197, 91] width 394 height 195
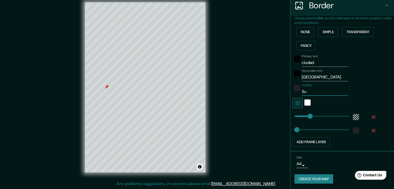
type input "S"
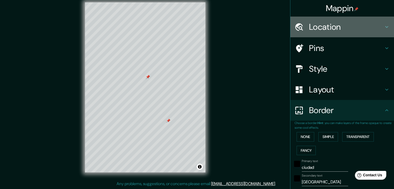
click at [341, 28] on h4 "Location" at bounding box center [346, 27] width 75 height 10
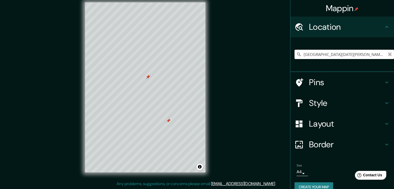
click at [388, 55] on icon "Clear" at bounding box center [389, 54] width 3 height 3
click at [258, 82] on div "Mappin Location Santa Catarina, Nuevo León, México Pins Style Layout Border Cho…" at bounding box center [197, 91] width 394 height 195
click at [365, 57] on input "Santa Catarina, Nuevo León, México" at bounding box center [343, 54] width 99 height 9
click at [372, 48] on div "Santa Catarina, Nuevo León, México" at bounding box center [343, 54] width 99 height 26
click at [373, 56] on input "Santa Catarina, Nuevo León, México" at bounding box center [343, 54] width 99 height 9
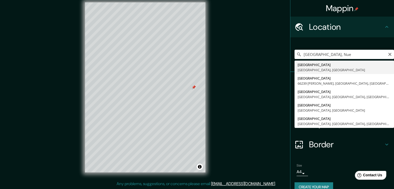
type input "Santa Catarina, Nuevo León, México"
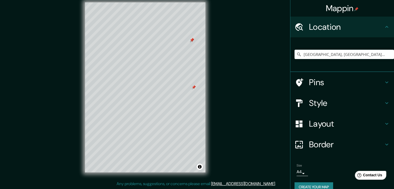
click at [231, 98] on div "Mappin Location Santa Catarina, Nuevo León, México Pins Style Layout Border Cho…" at bounding box center [197, 91] width 394 height 195
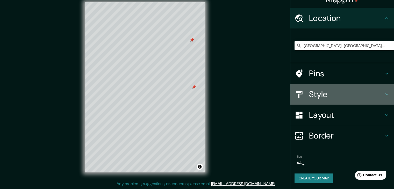
click at [313, 93] on h4 "Style" at bounding box center [346, 94] width 75 height 10
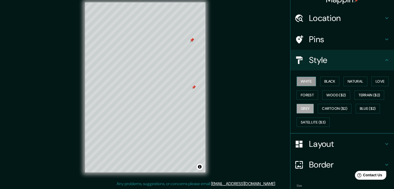
click at [308, 84] on button "White" at bounding box center [305, 82] width 19 height 10
click at [323, 82] on button "Black" at bounding box center [329, 82] width 19 height 10
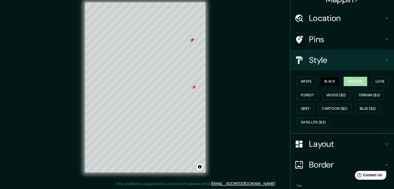
click at [361, 81] on button "Natural" at bounding box center [355, 82] width 24 height 10
click at [307, 97] on button "Forest" at bounding box center [306, 95] width 21 height 10
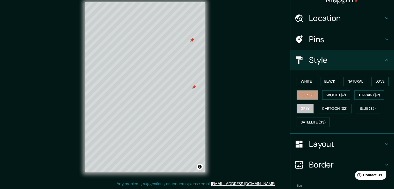
click at [301, 107] on button "Grey" at bounding box center [304, 109] width 17 height 10
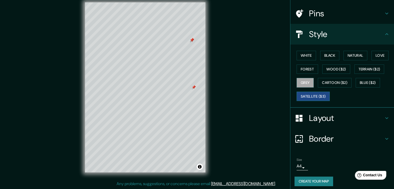
scroll to position [37, 0]
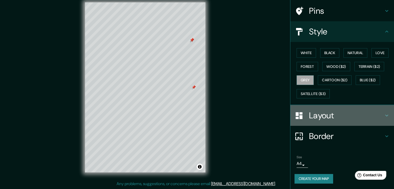
click at [321, 116] on h4 "Layout" at bounding box center [346, 115] width 75 height 10
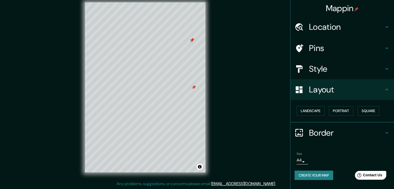
scroll to position [0, 0]
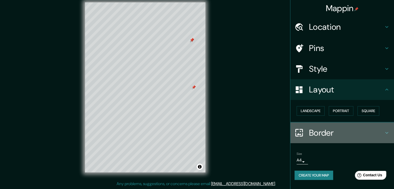
click at [322, 135] on h4 "Border" at bounding box center [346, 133] width 75 height 10
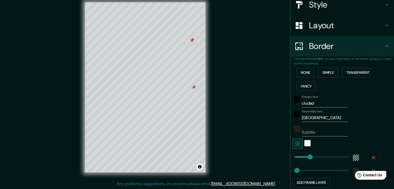
scroll to position [64, 0]
click at [304, 143] on div "white" at bounding box center [307, 143] width 6 height 6
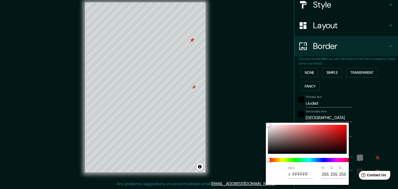
click at [268, 128] on div at bounding box center [307, 139] width 79 height 29
type input "E4E2E2"
type input "228"
type input "226"
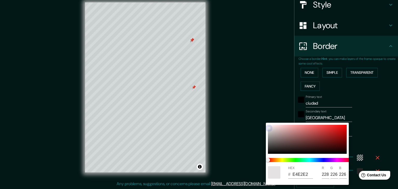
click at [268, 128] on div at bounding box center [269, 128] width 2 height 2
click at [225, 106] on div at bounding box center [199, 94] width 398 height 189
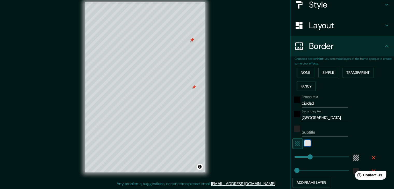
scroll to position [105, 0]
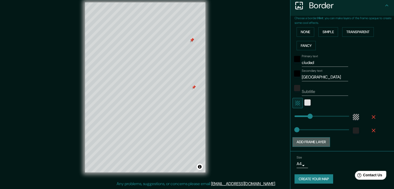
click at [312, 142] on button "Add frame layer" at bounding box center [311, 142] width 38 height 10
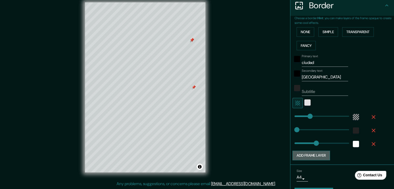
click at [310, 151] on button "Add frame layer" at bounding box center [311, 156] width 38 height 10
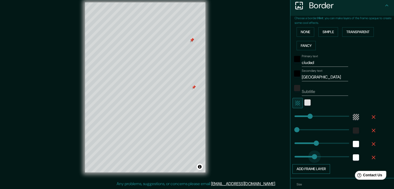
click at [312, 154] on span at bounding box center [314, 156] width 5 height 5
drag, startPoint x: 310, startPoint y: 141, endPoint x: 288, endPoint y: 136, distance: 22.4
drag, startPoint x: 311, startPoint y: 156, endPoint x: 298, endPoint y: 156, distance: 13.5
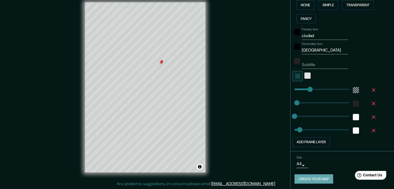
click at [313, 178] on button "Create your map" at bounding box center [313, 179] width 39 height 10
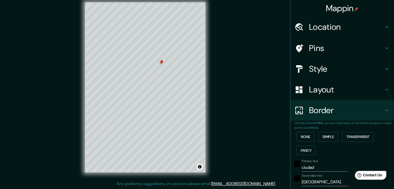
click at [264, 51] on div "Mappin Location Santa Catarina, Nuevo León, México Pins Style Layout Border Cho…" at bounding box center [197, 91] width 394 height 195
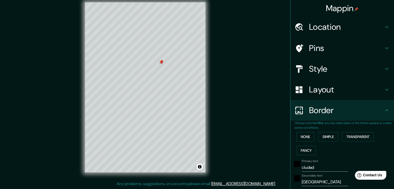
click at [264, 51] on div "Mappin Location Santa Catarina, Nuevo León, México Pins Style Layout Border Cho…" at bounding box center [197, 91] width 394 height 195
drag, startPoint x: 264, startPoint y: 51, endPoint x: 227, endPoint y: 100, distance: 60.9
click at [227, 100] on div "Mappin Location Santa Catarina, Nuevo León, México Pins Style Layout Border Cho…" at bounding box center [197, 91] width 394 height 195
click at [220, 100] on div "Mappin Location Santa Catarina, Nuevo León, México Pins Style Layout Border Cho…" at bounding box center [197, 91] width 394 height 195
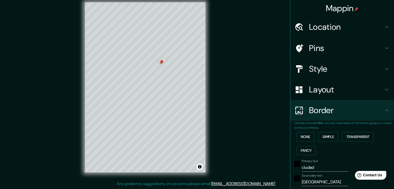
click at [224, 101] on div "Mappin Location Santa Catarina, Nuevo León, México Pins Style Layout Border Cho…" at bounding box center [197, 91] width 394 height 195
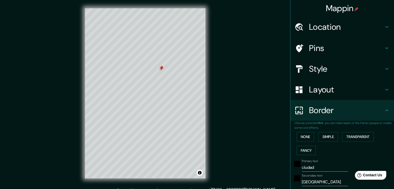
click at [244, 98] on div "Mappin Location Santa Catarina, Nuevo León, México Pins Style Layout Border Cho…" at bounding box center [197, 97] width 394 height 195
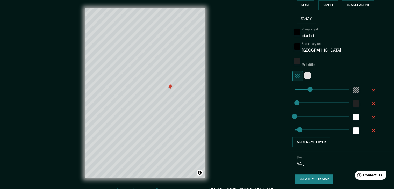
scroll to position [6, 0]
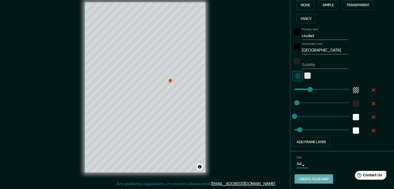
click at [311, 177] on button "Create your map" at bounding box center [313, 179] width 39 height 10
click at [223, 167] on div "Mappin Location Santa Catarina, Nuevo León, México Pins Style Layout Border Cho…" at bounding box center [197, 91] width 394 height 195
click at [244, 89] on div "Mappin Location Santa Catarina, Nuevo León, México Pins Style Layout Border Cho…" at bounding box center [197, 91] width 394 height 195
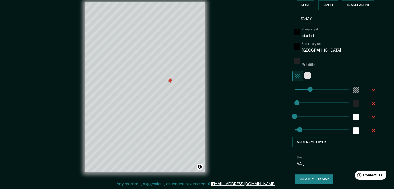
drag, startPoint x: 244, startPoint y: 89, endPoint x: 61, endPoint y: 101, distance: 183.4
click at [61, 101] on div "Mappin Location Santa Catarina, Nuevo León, México Pins Style Layout Border Cho…" at bounding box center [197, 91] width 394 height 195
